Goal: Check status

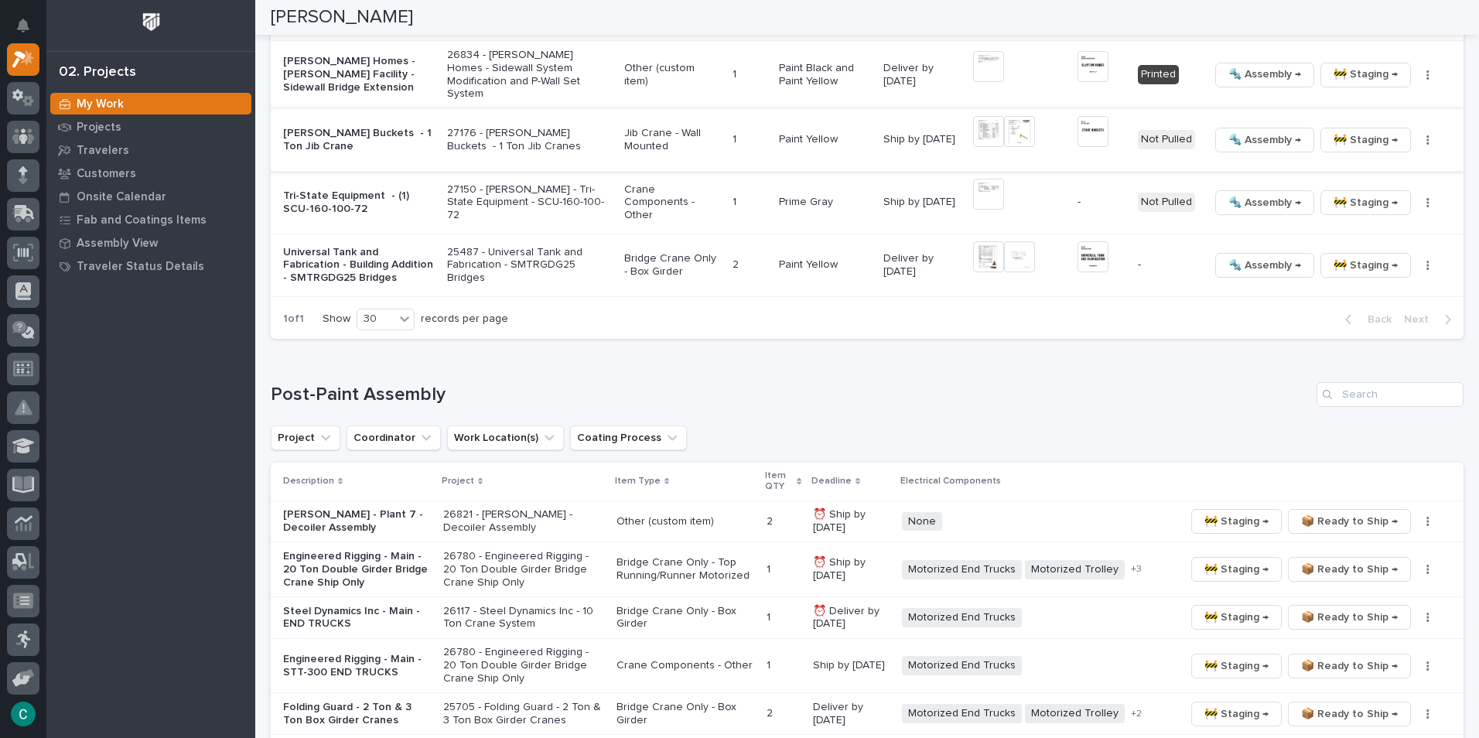
scroll to position [1933, 0]
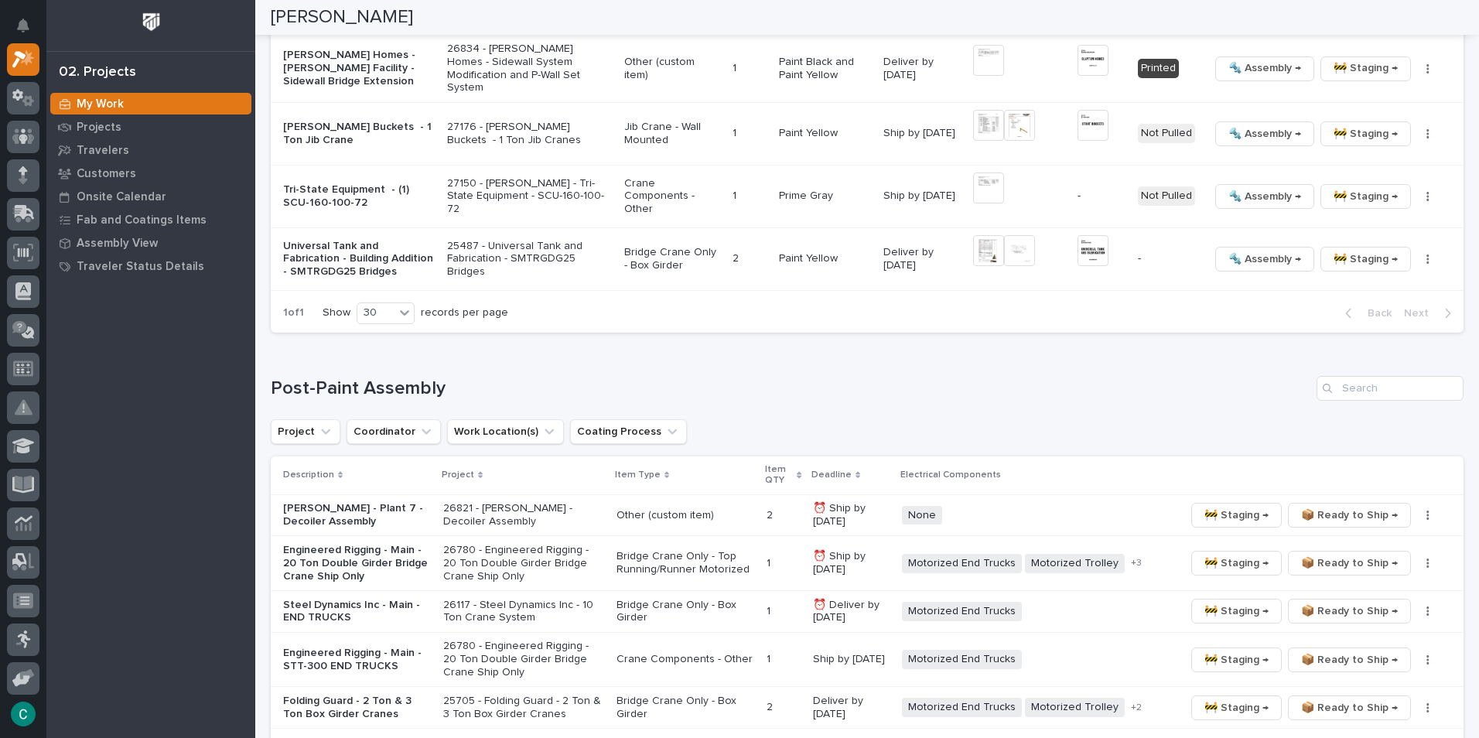
click at [1416, 198] on div "🔩 Assembly → 🚧 Staging → 📦 Ready to Ship → 📦 Shipped Generate VIP 🔩 Hardware" at bounding box center [1324, 196] width 230 height 25
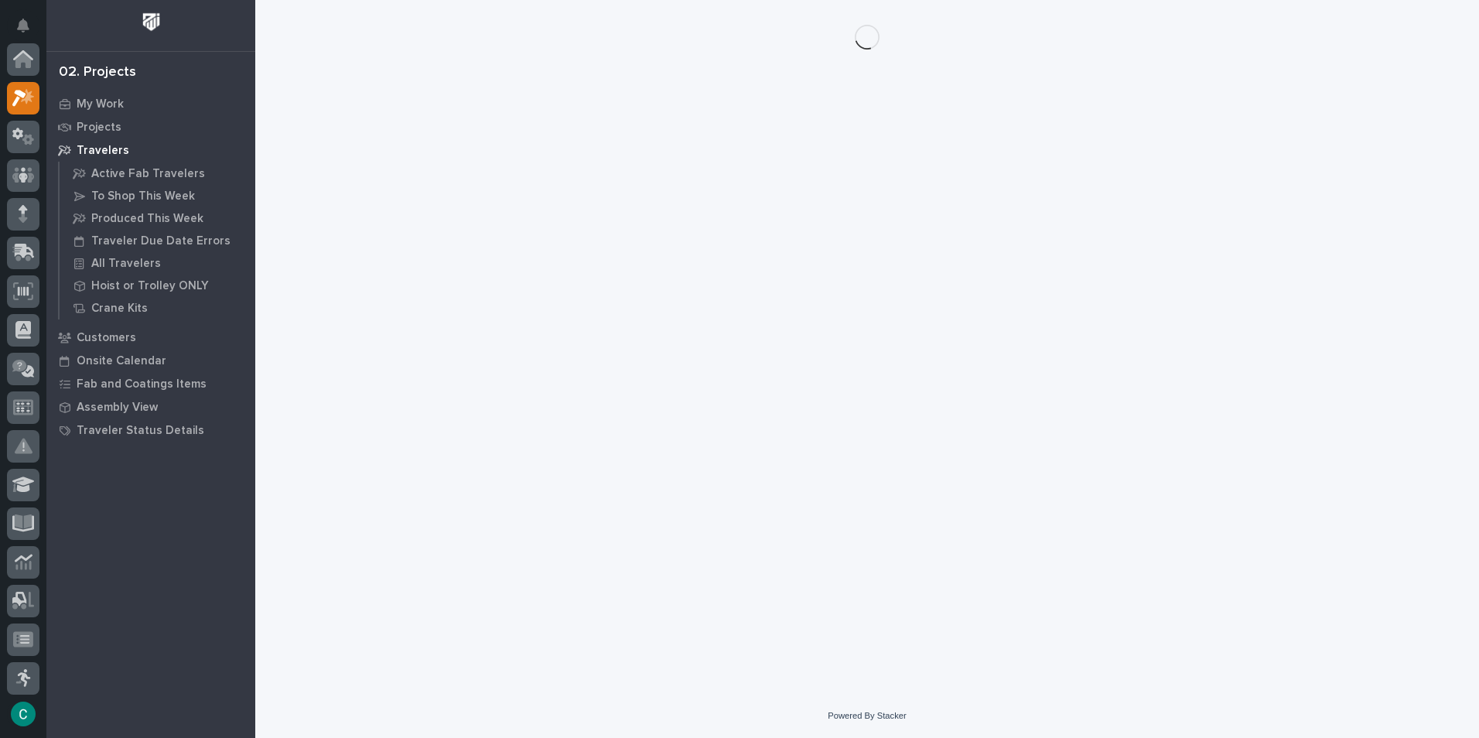
scroll to position [39, 0]
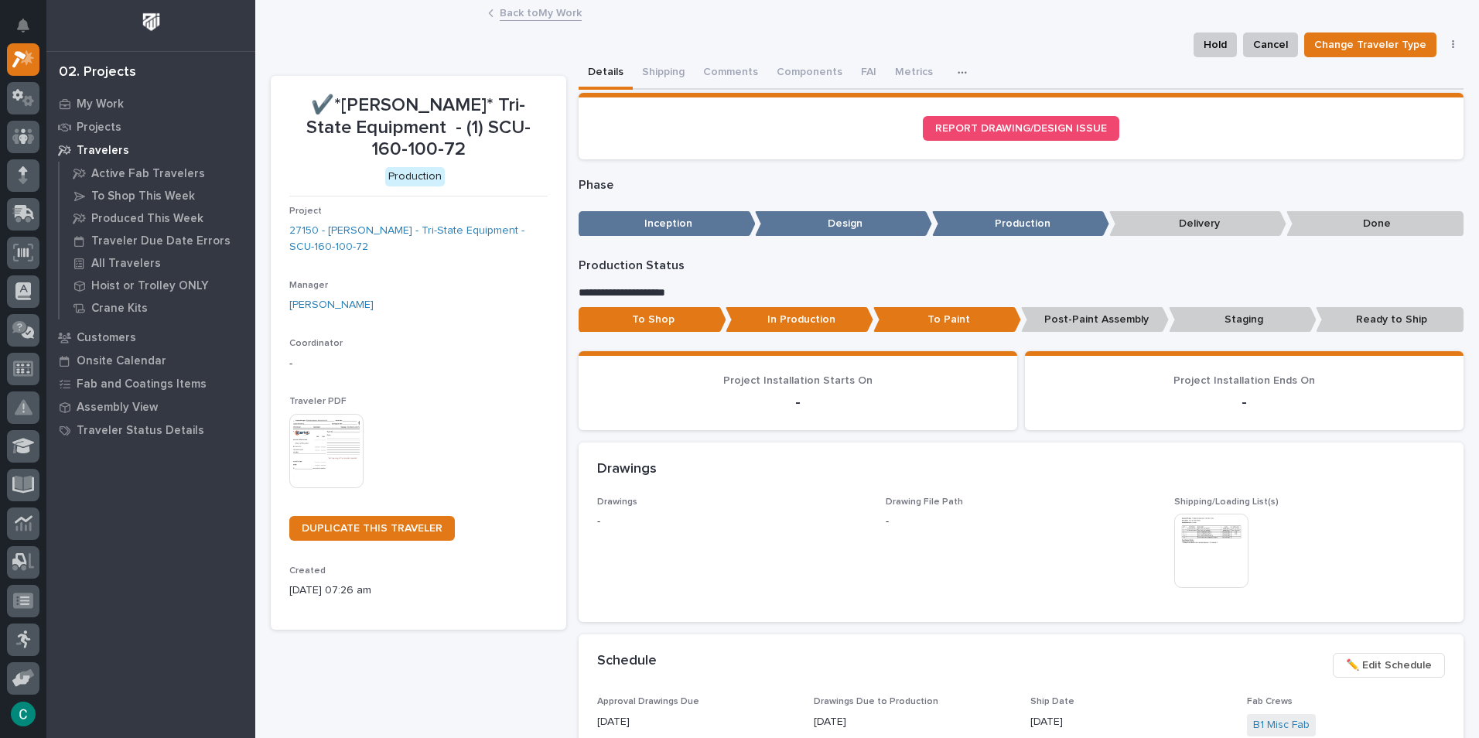
click at [530, 7] on link "Back to My Work" at bounding box center [541, 12] width 82 height 18
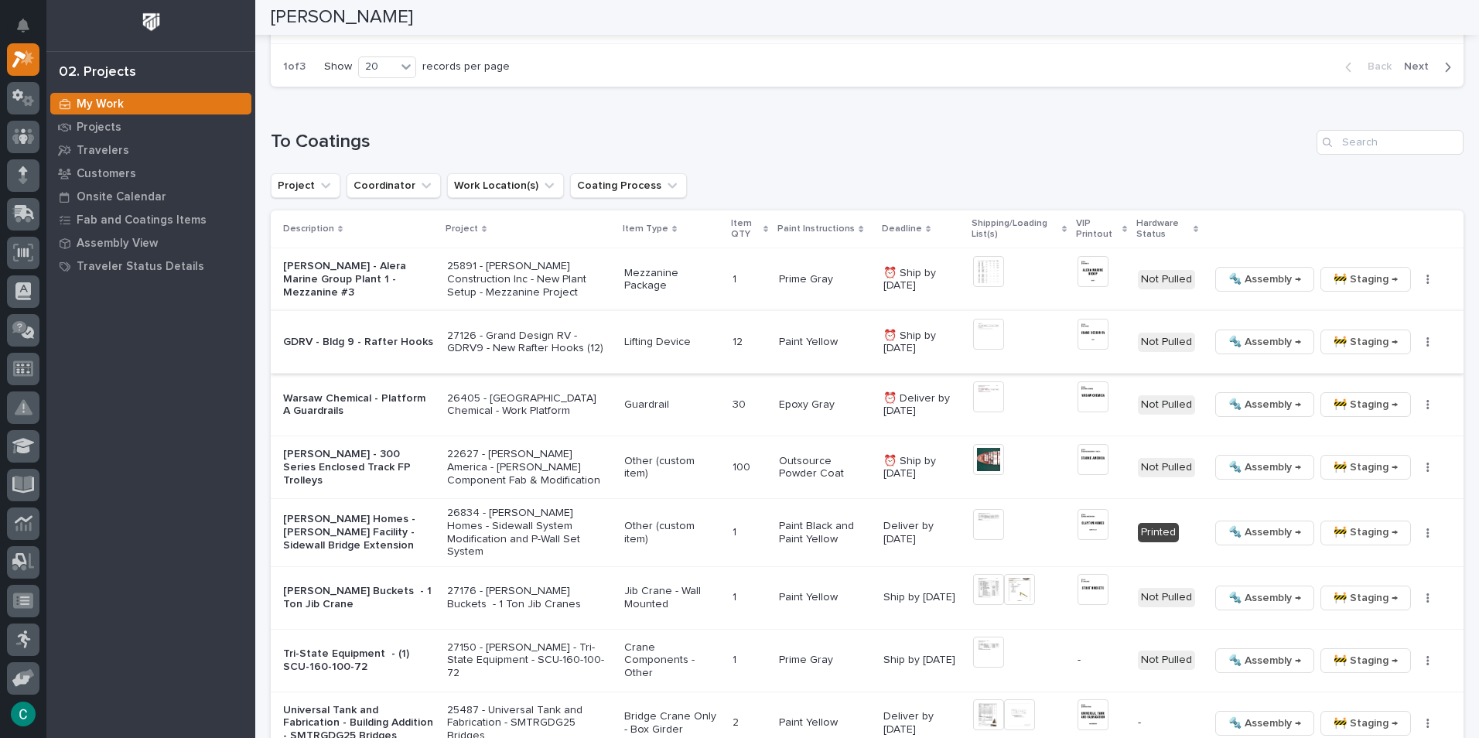
scroll to position [1701, 0]
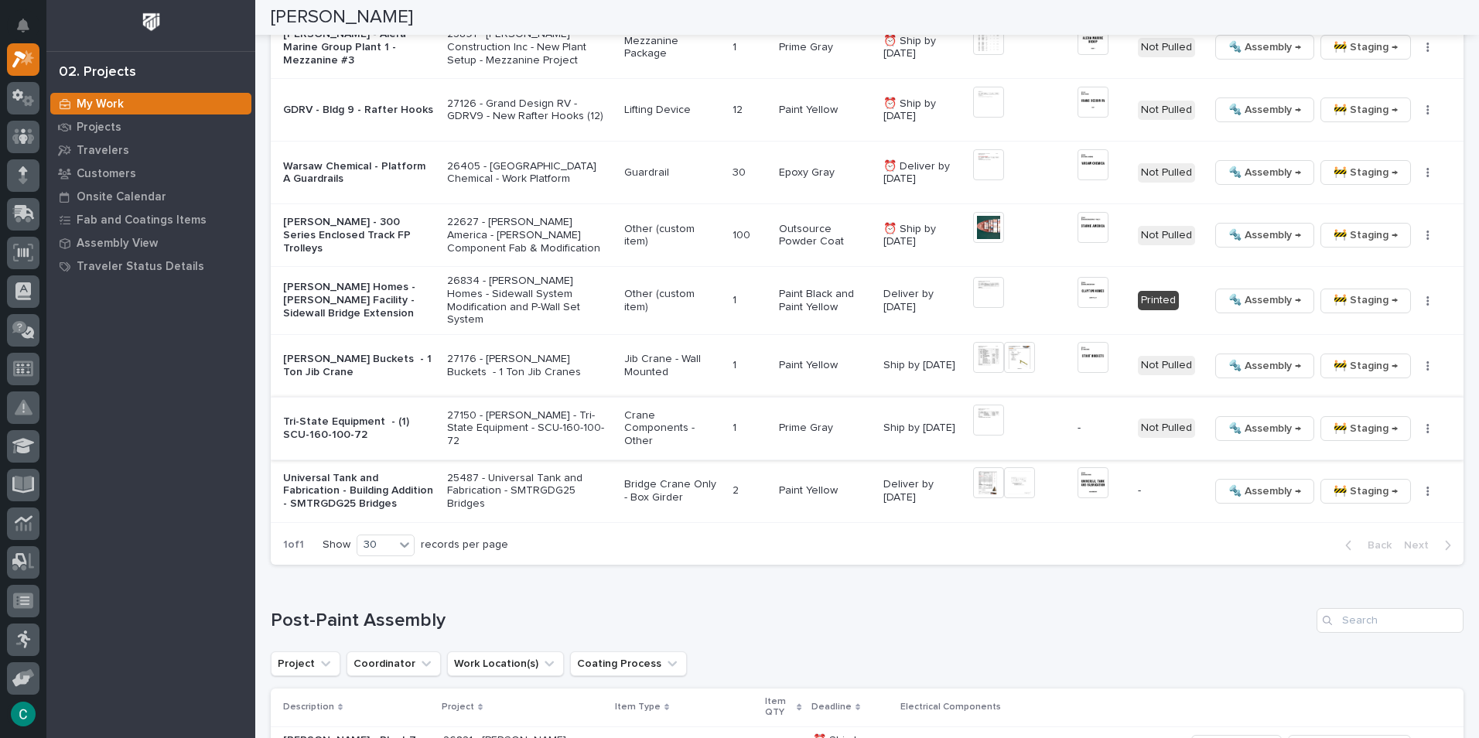
click at [1427, 424] on icon "button" at bounding box center [1428, 428] width 2 height 9
click at [1356, 505] on span "Generate VIP" at bounding box center [1360, 504] width 67 height 19
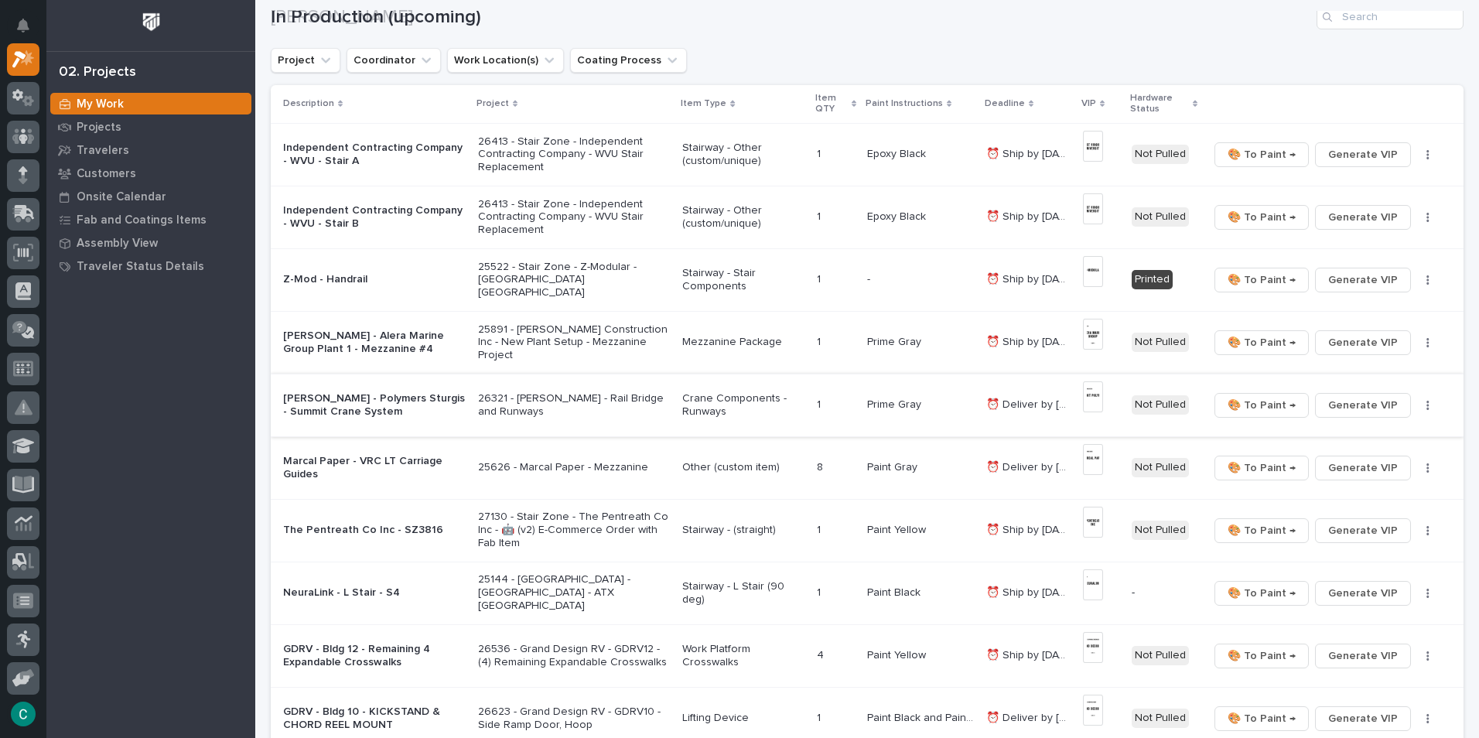
scroll to position [232, 0]
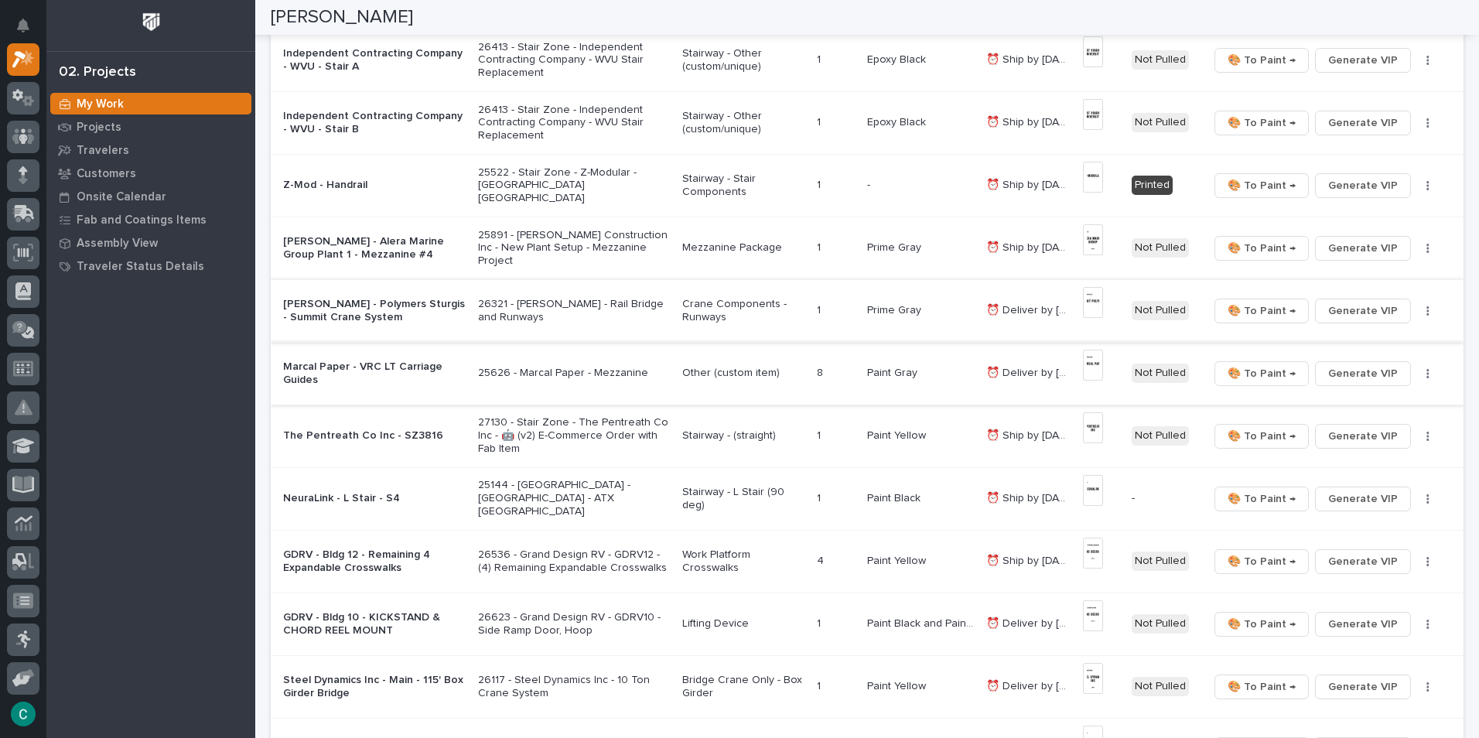
click at [1250, 373] on span "🎨 To Paint →" at bounding box center [1261, 373] width 68 height 19
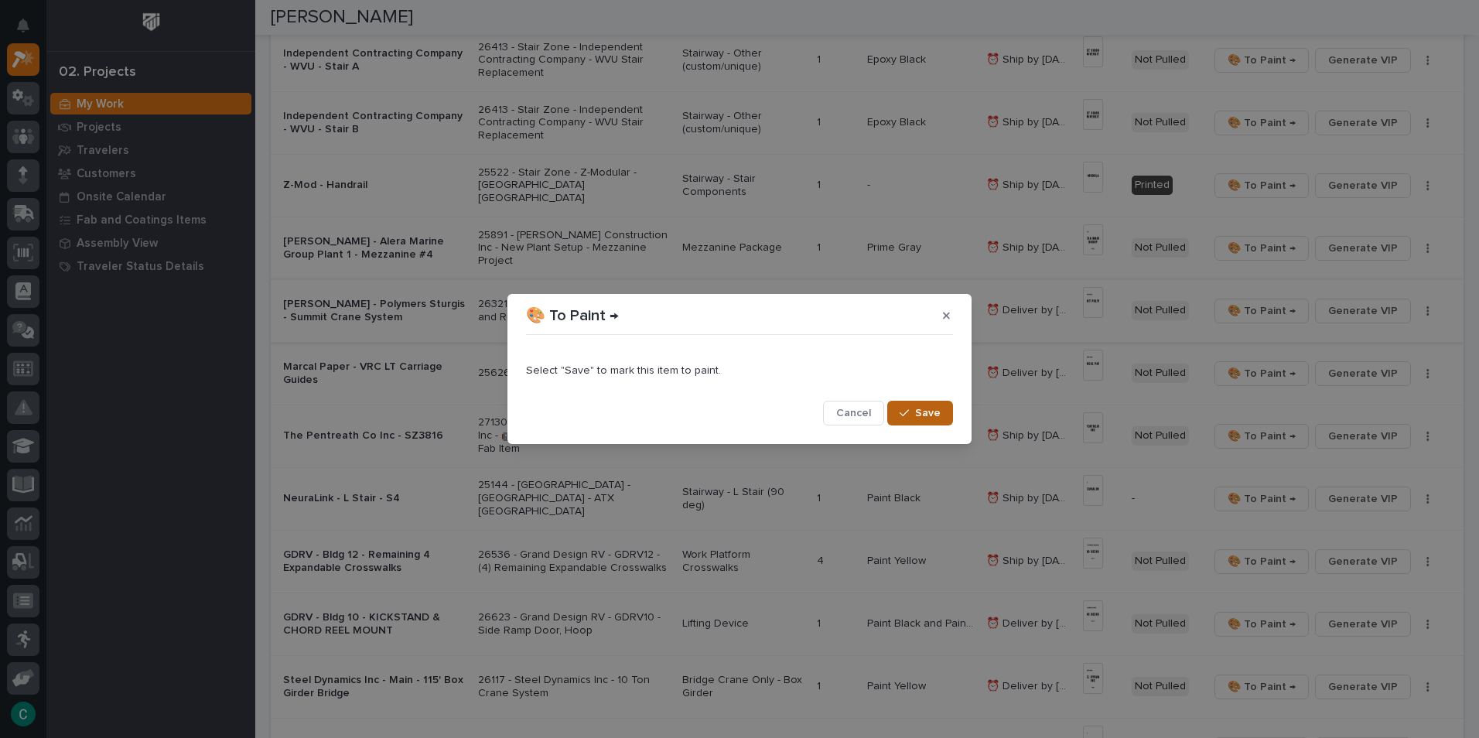
click at [948, 419] on button "Save" at bounding box center [920, 413] width 66 height 25
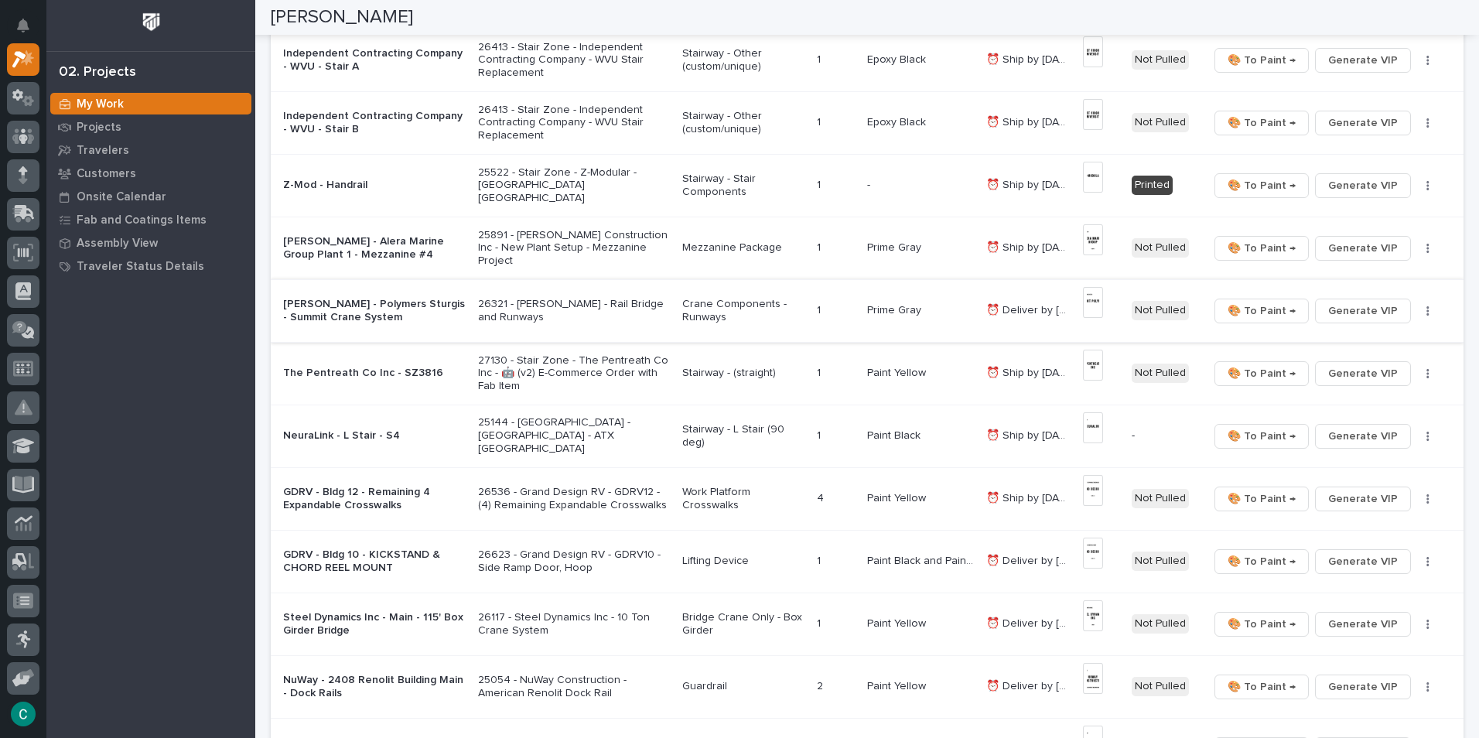
click at [725, 375] on p "Stairway - (straight)" at bounding box center [743, 373] width 122 height 13
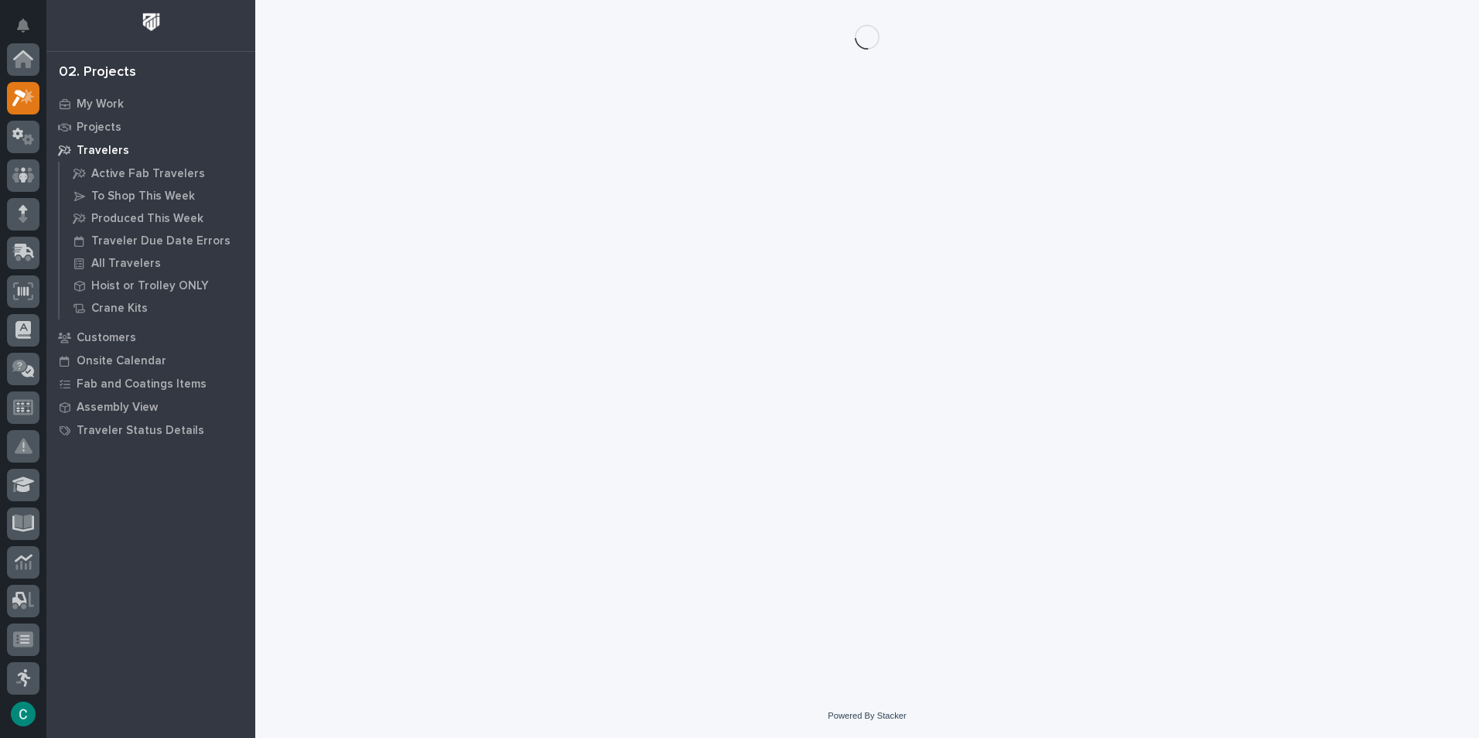
scroll to position [39, 0]
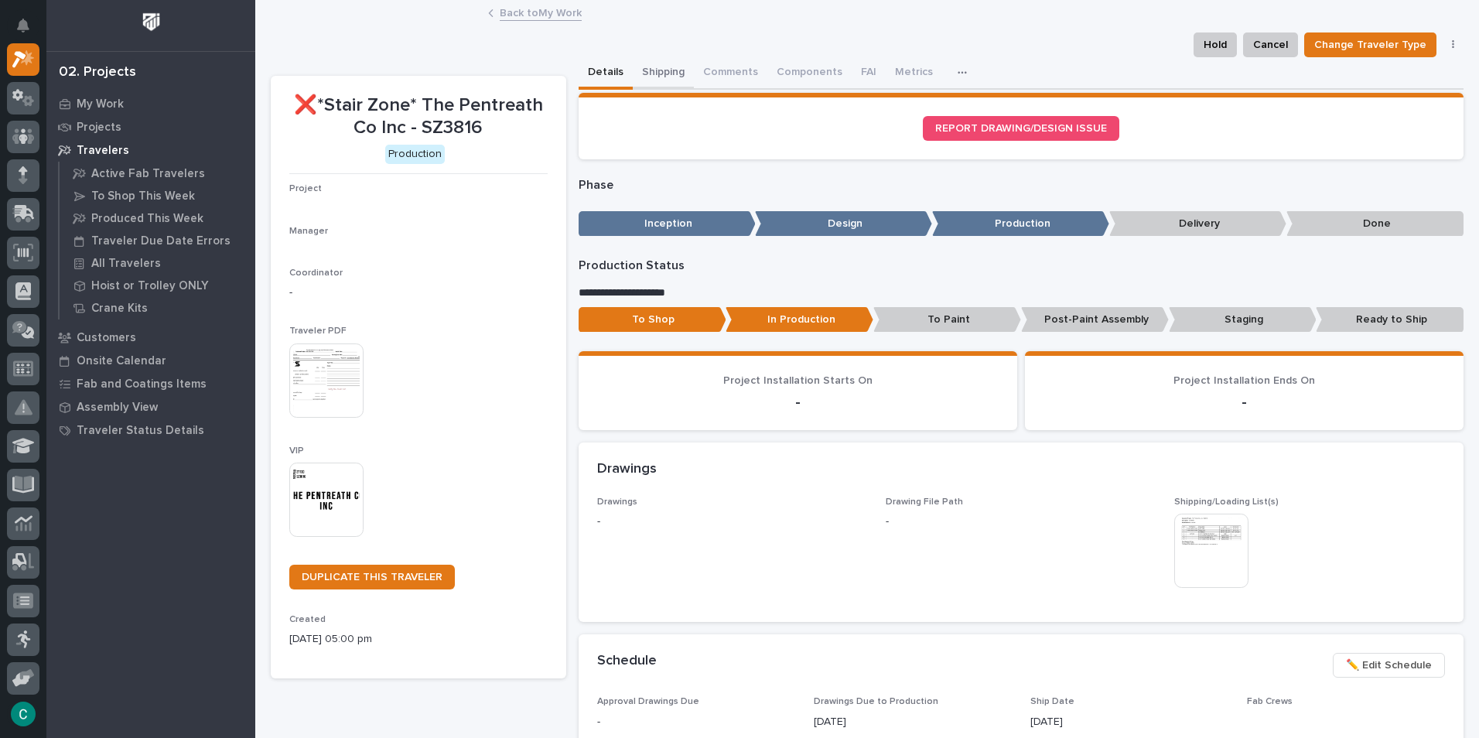
click at [649, 70] on button "Shipping" at bounding box center [663, 73] width 61 height 32
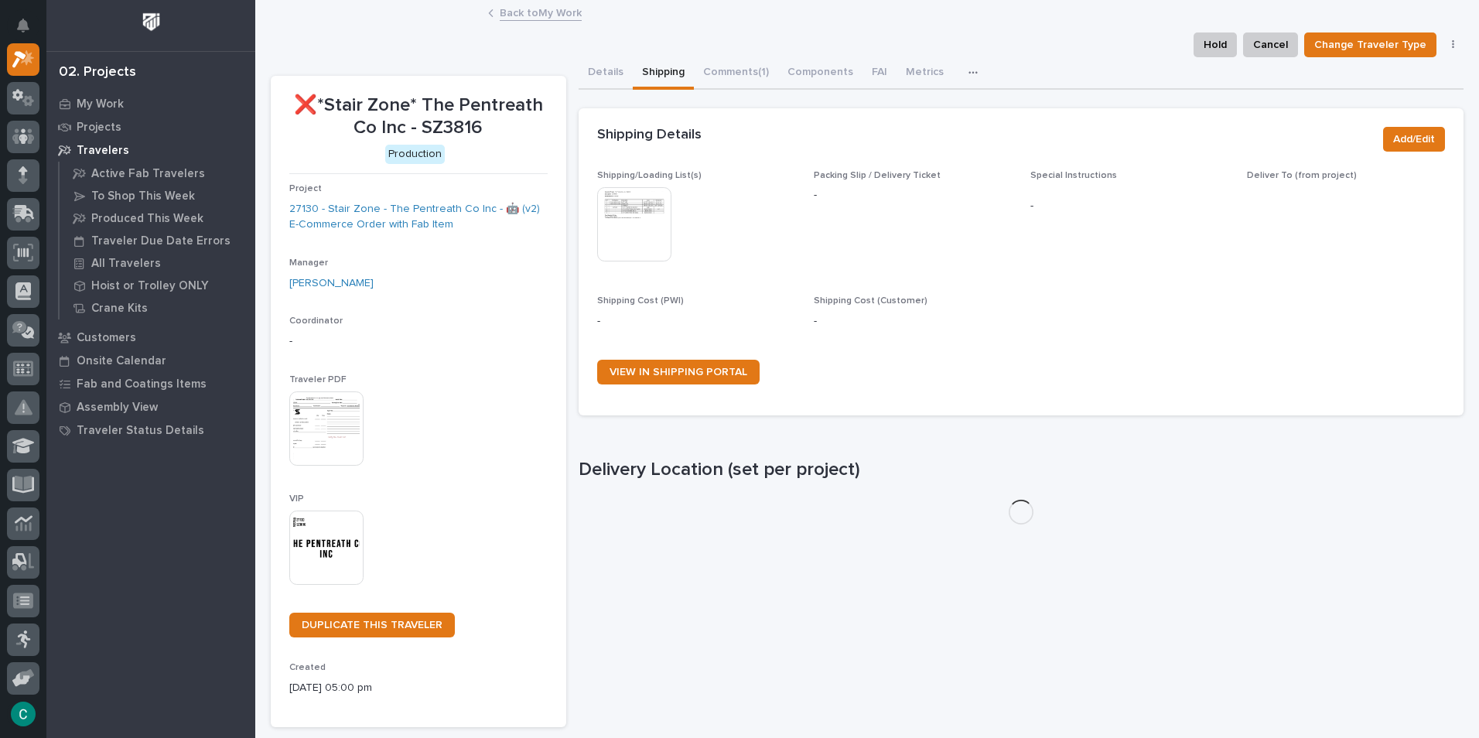
click at [633, 234] on img at bounding box center [634, 224] width 74 height 74
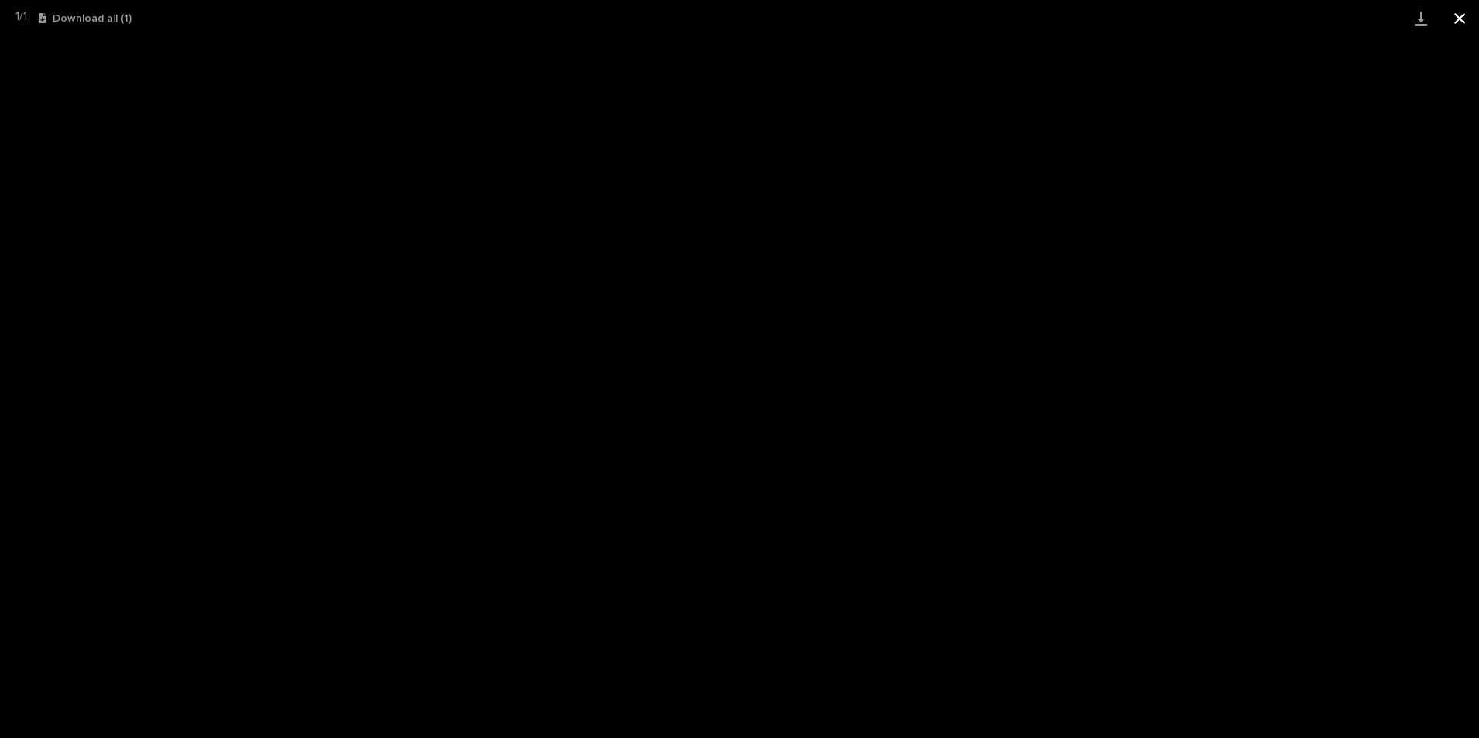
click at [1455, 19] on button "Close gallery" at bounding box center [1459, 18] width 39 height 36
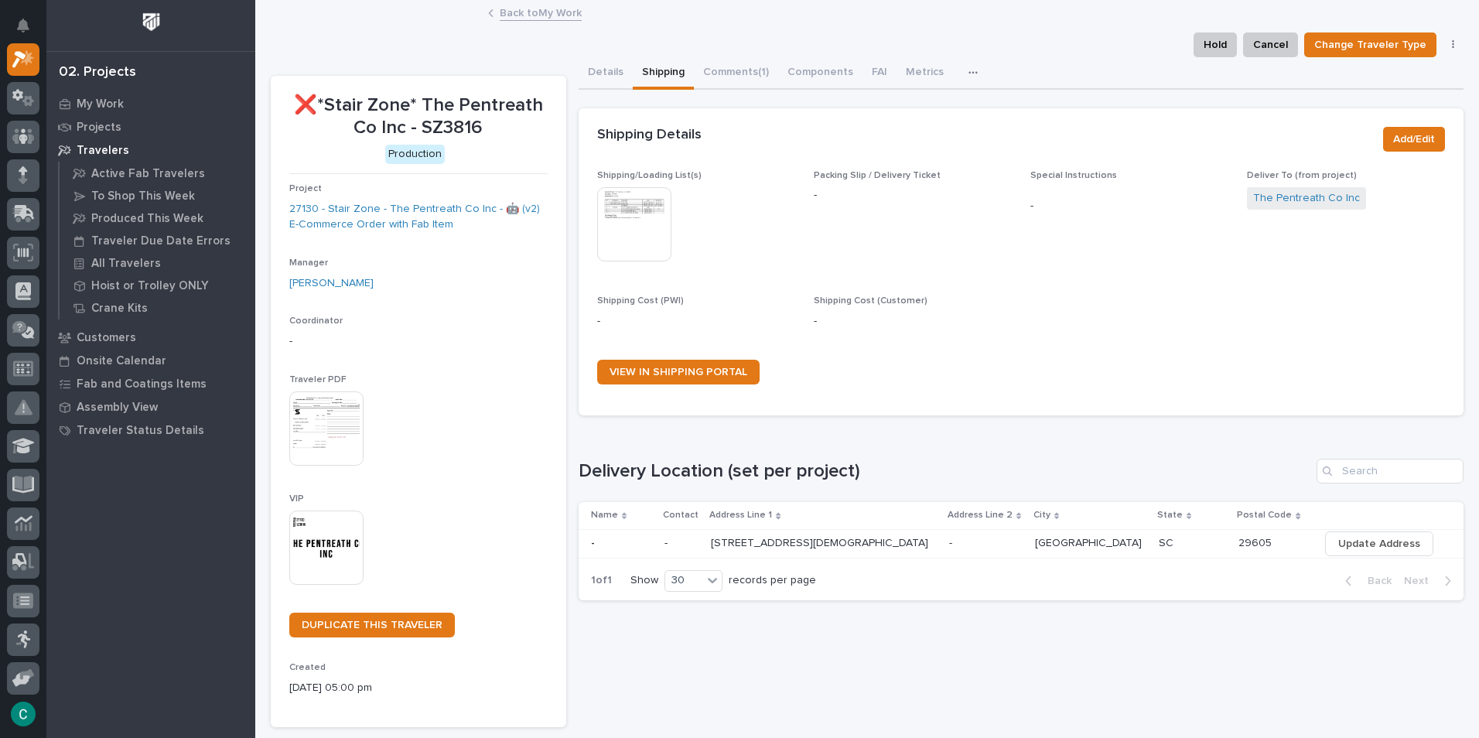
click at [502, 17] on link "Back to My Work" at bounding box center [541, 12] width 82 height 18
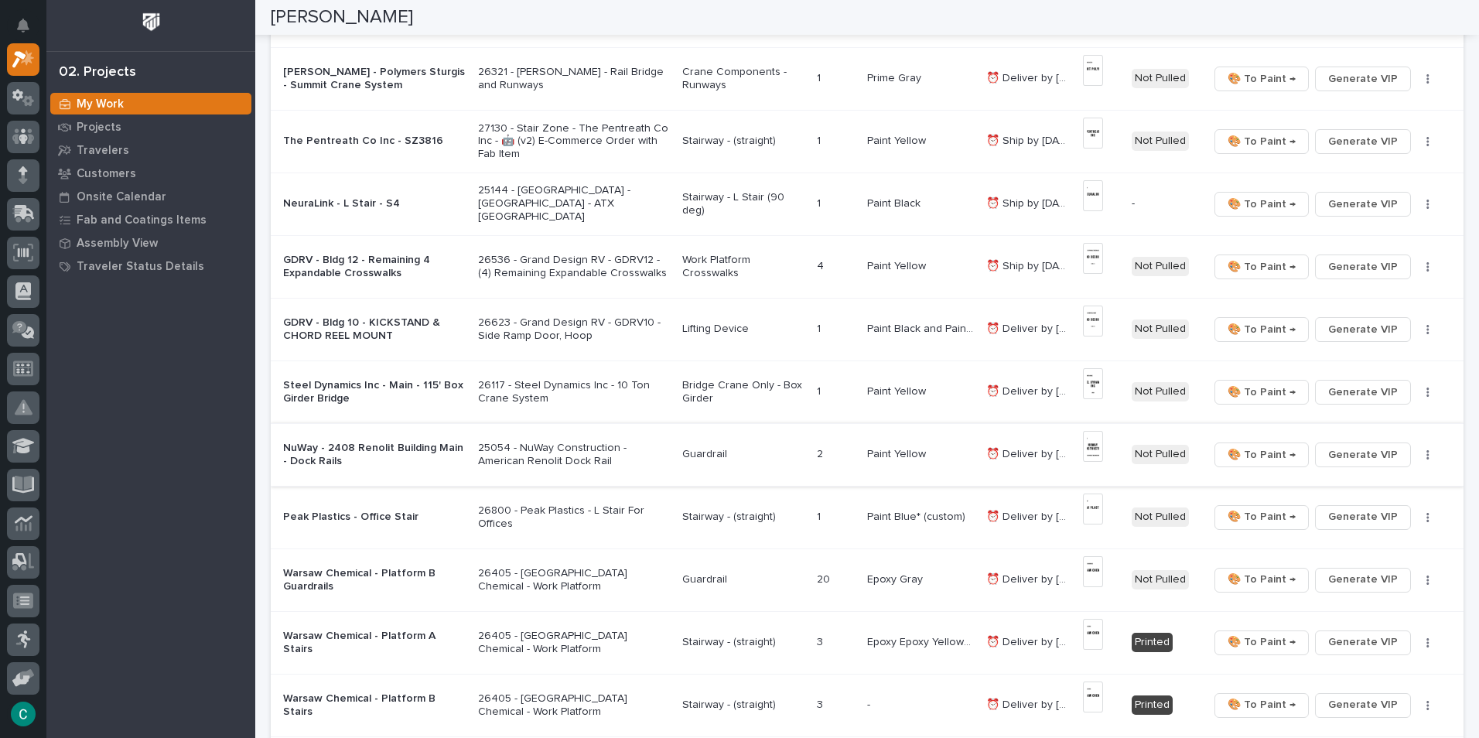
scroll to position [541, 0]
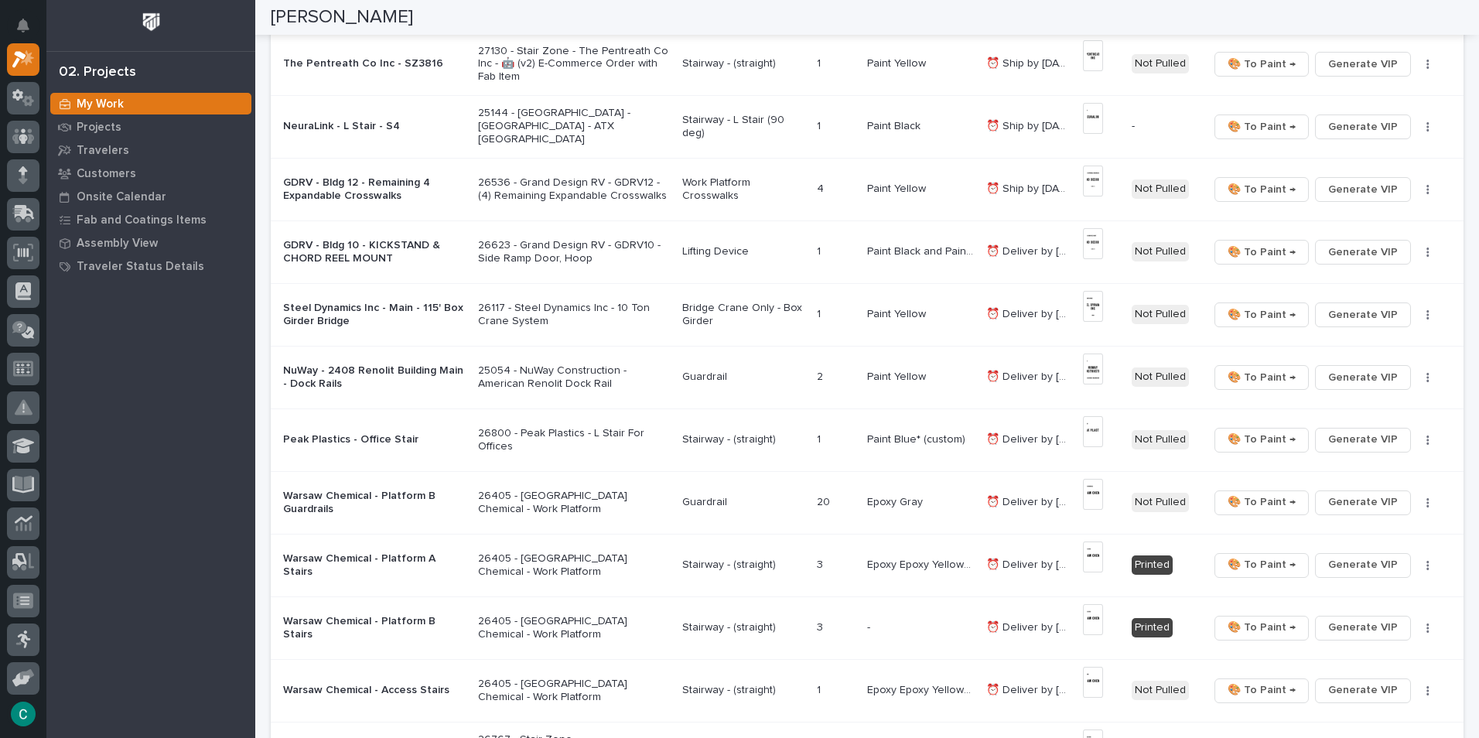
click at [693, 244] on div "Lifting Device" at bounding box center [743, 250] width 122 height 16
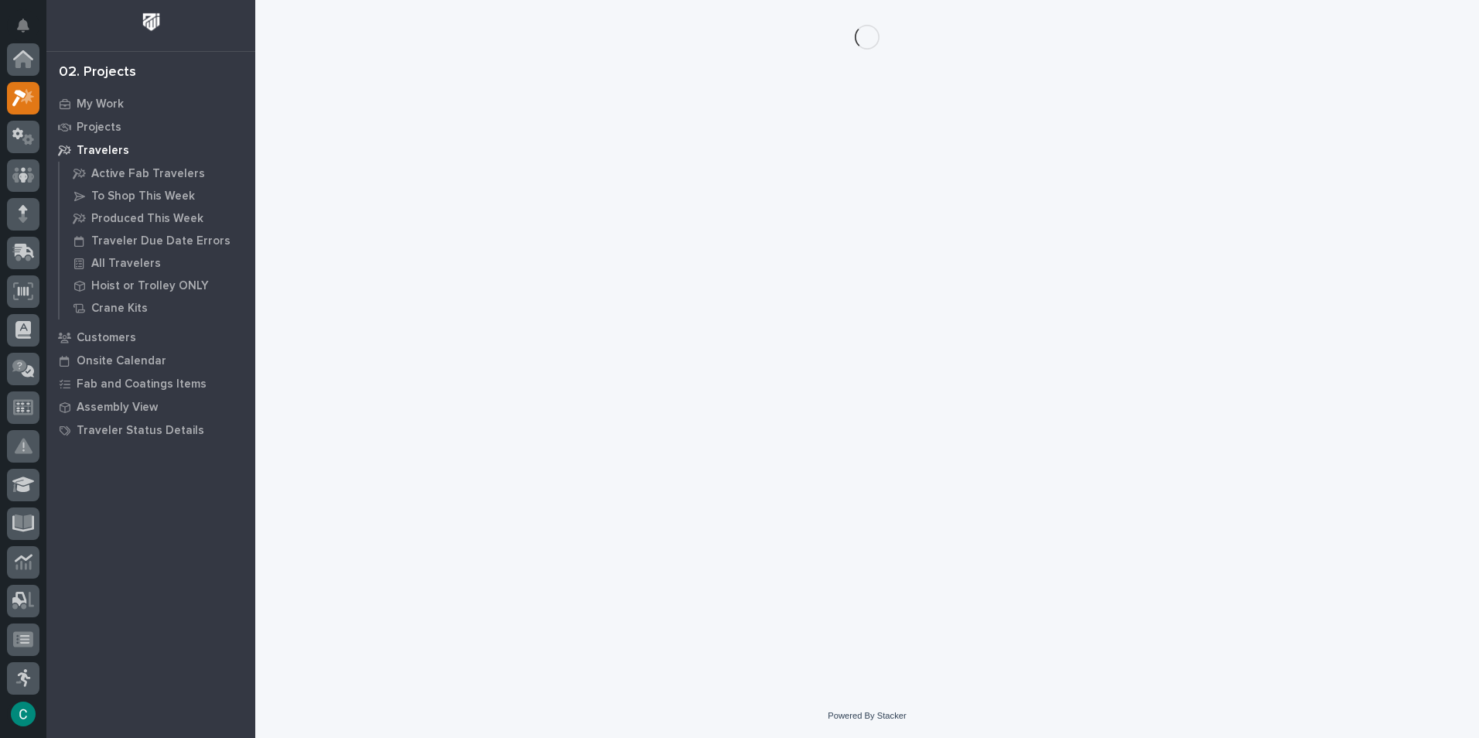
scroll to position [39, 0]
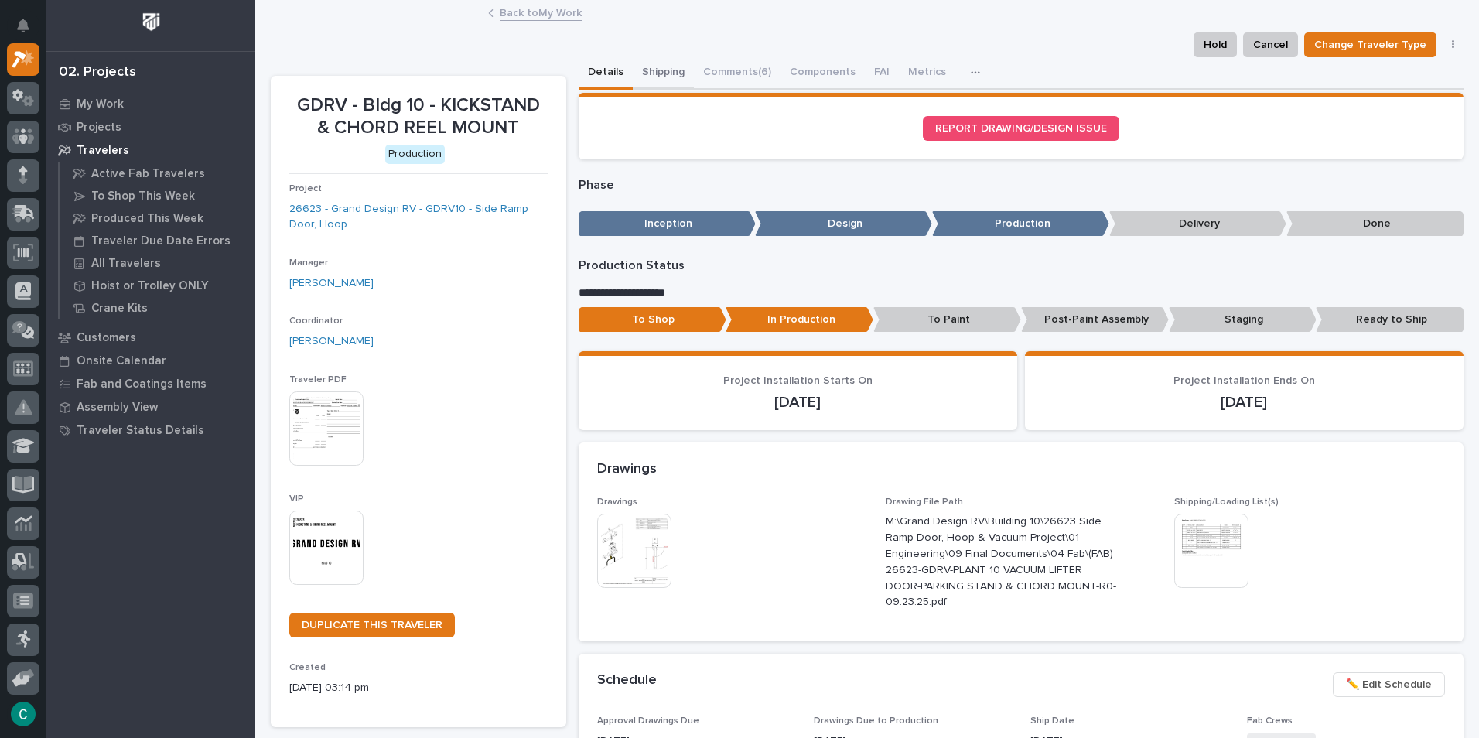
click at [645, 63] on button "Shipping" at bounding box center [663, 73] width 61 height 32
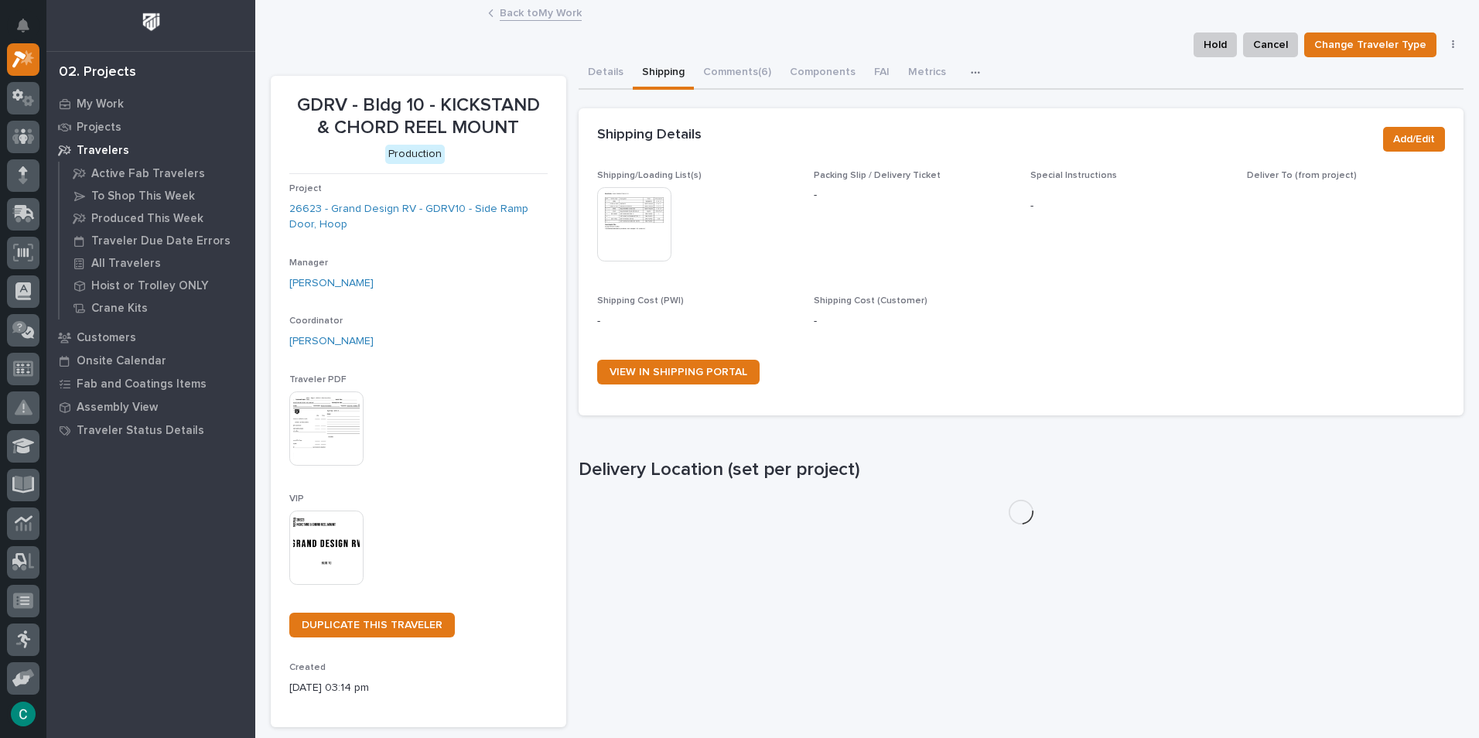
click at [629, 230] on img at bounding box center [634, 224] width 74 height 74
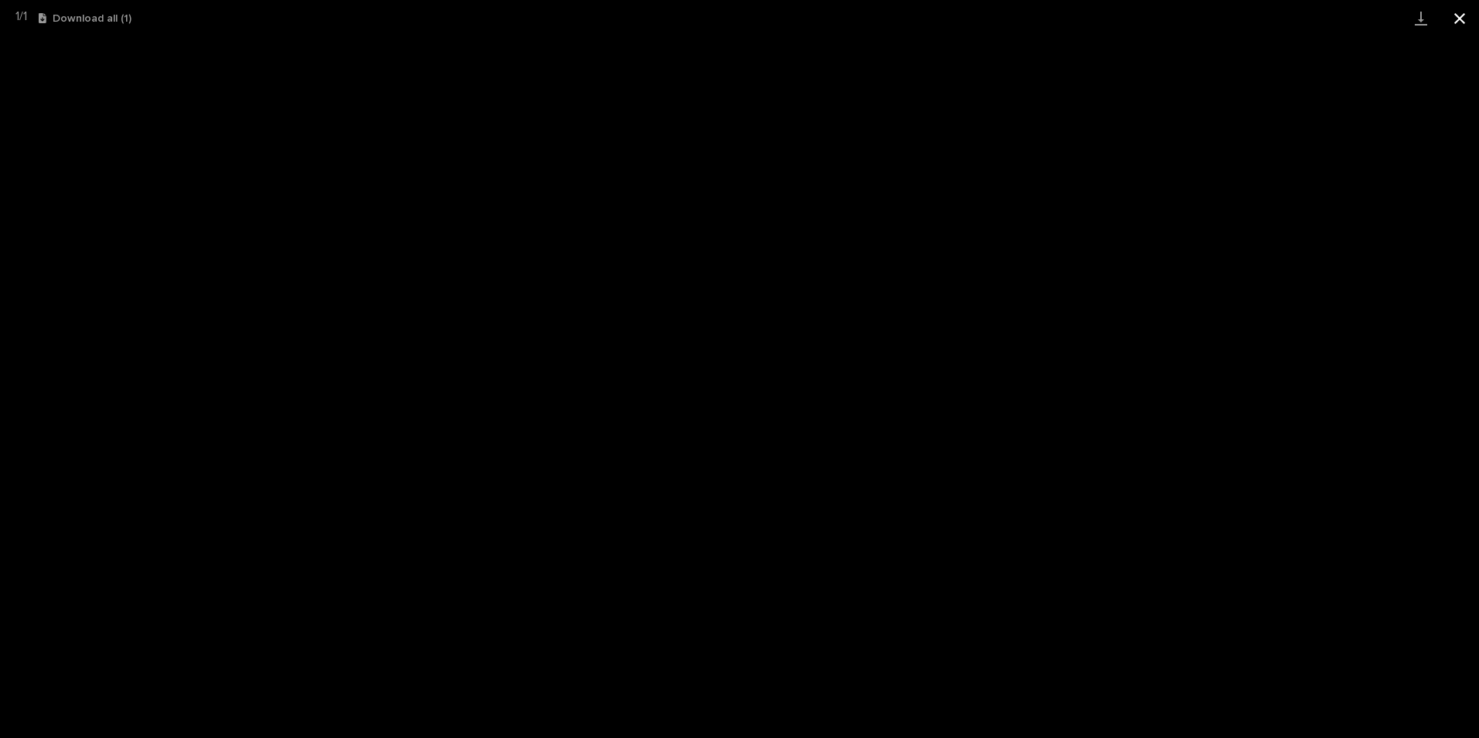
click at [1464, 21] on button "Close gallery" at bounding box center [1459, 18] width 39 height 36
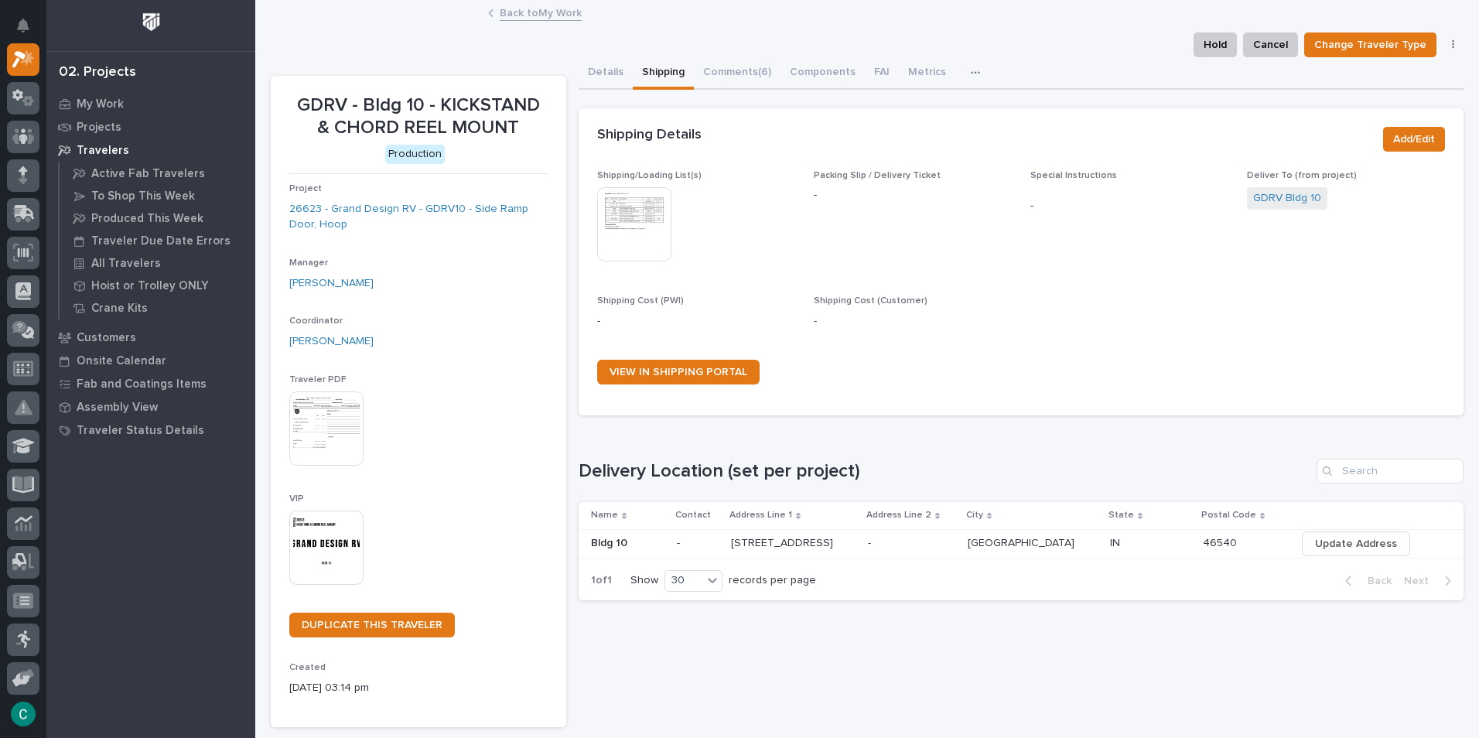
click at [563, 5] on link "Back to My Work" at bounding box center [541, 12] width 82 height 18
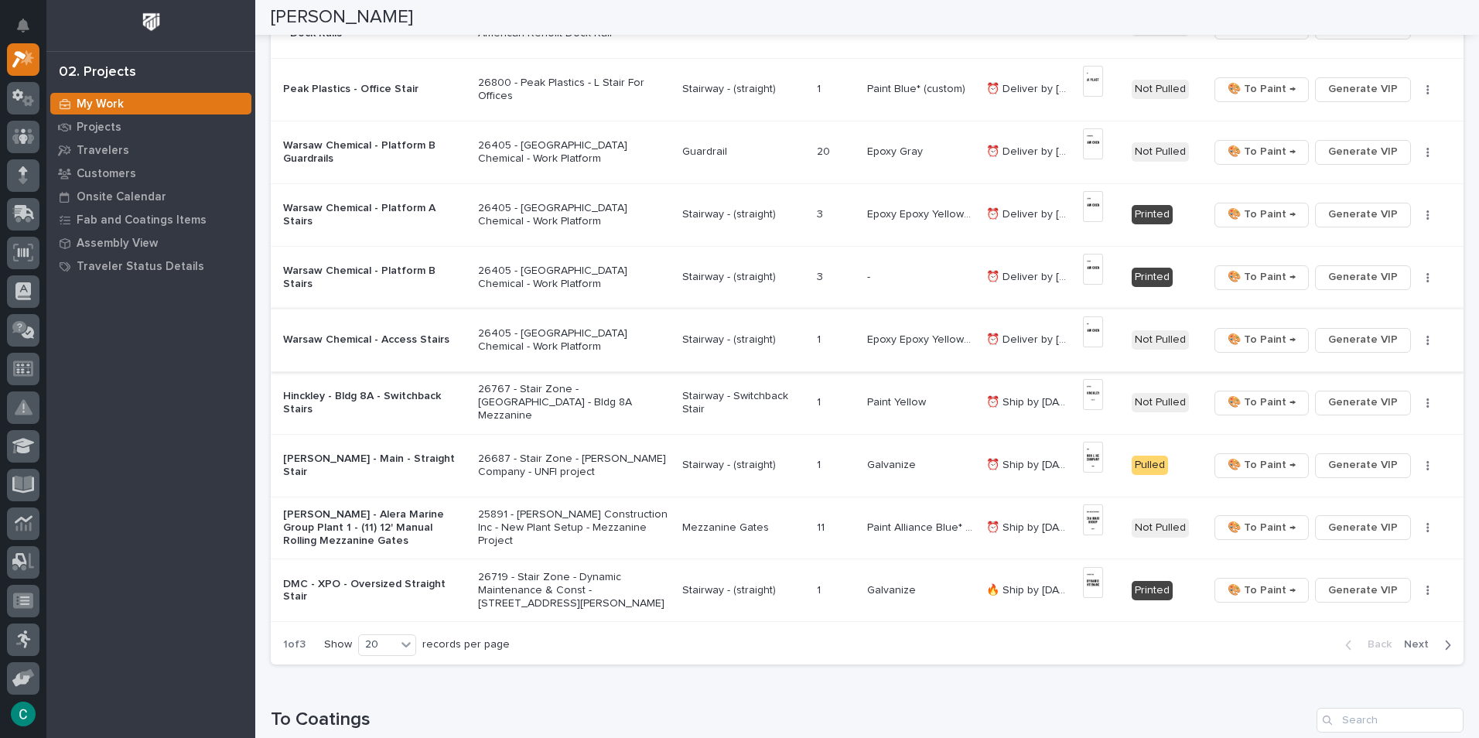
scroll to position [928, 0]
